Goal: Information Seeking & Learning: Learn about a topic

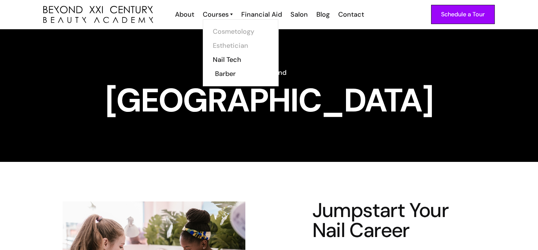
click at [225, 73] on link "Barber" at bounding box center [243, 74] width 56 height 14
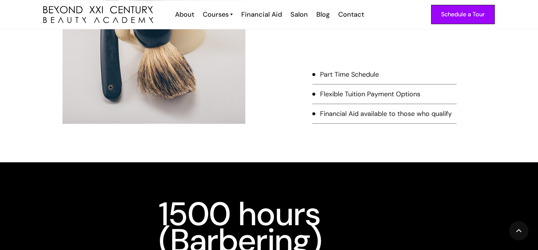
scroll to position [555, 0]
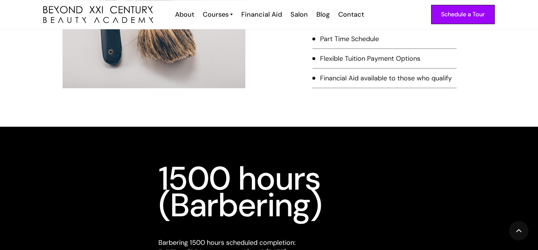
click at [357, 58] on div "Flexible Tuition Payment Options" at bounding box center [370, 59] width 100 height 10
click at [315, 59] on li "Flexible Tuition Payment Options" at bounding box center [384, 61] width 144 height 15
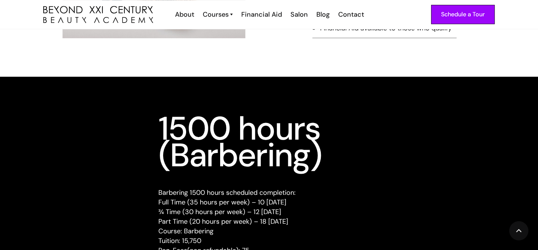
scroll to position [703, 0]
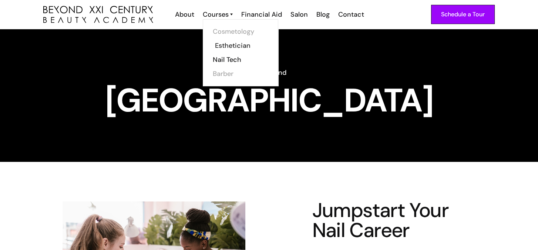
click at [225, 44] on link "Esthetician" at bounding box center [243, 45] width 56 height 14
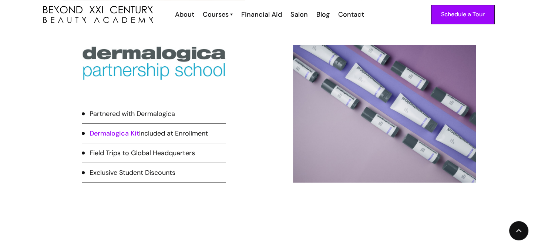
scroll to position [481, 0]
